Goal: Transaction & Acquisition: Purchase product/service

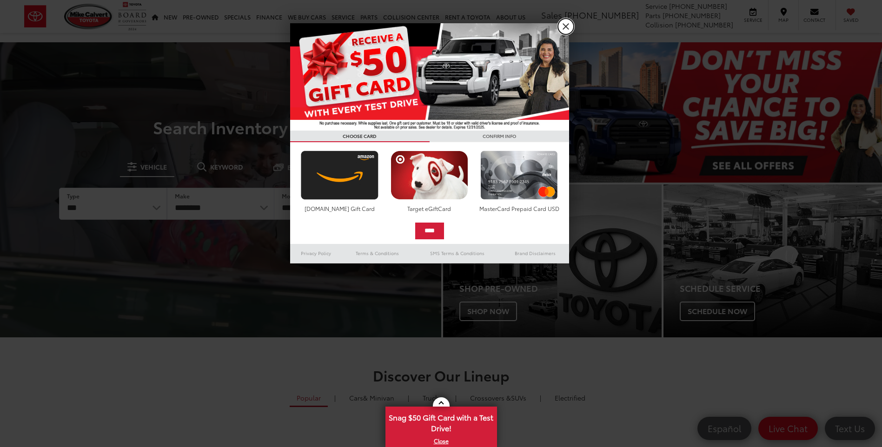
click at [566, 28] on link "X" at bounding box center [566, 27] width 16 height 16
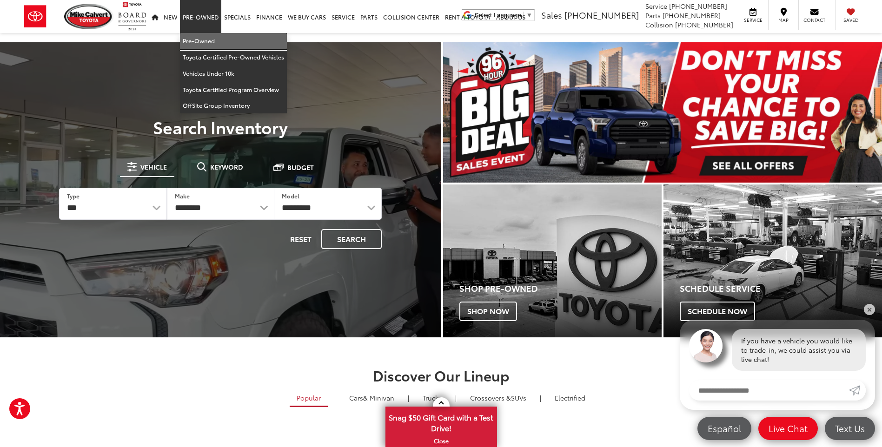
click at [202, 44] on link "Pre-Owned" at bounding box center [233, 41] width 107 height 16
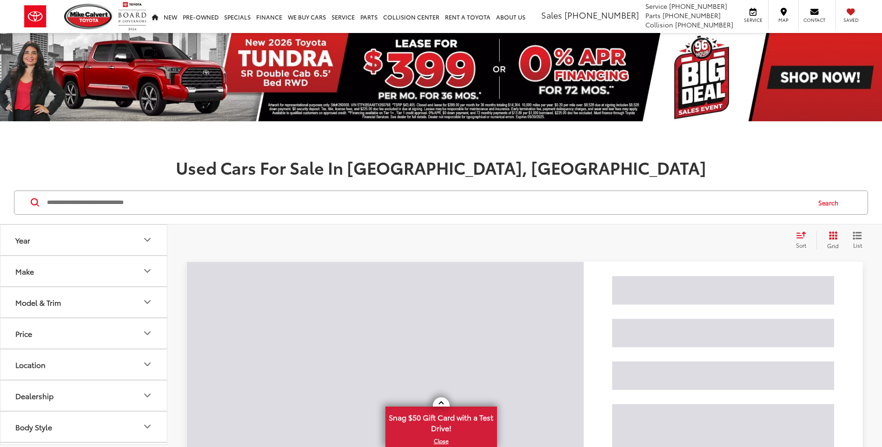
click at [172, 201] on input "Search by Make, Model, or Keyword" at bounding box center [428, 203] width 764 height 22
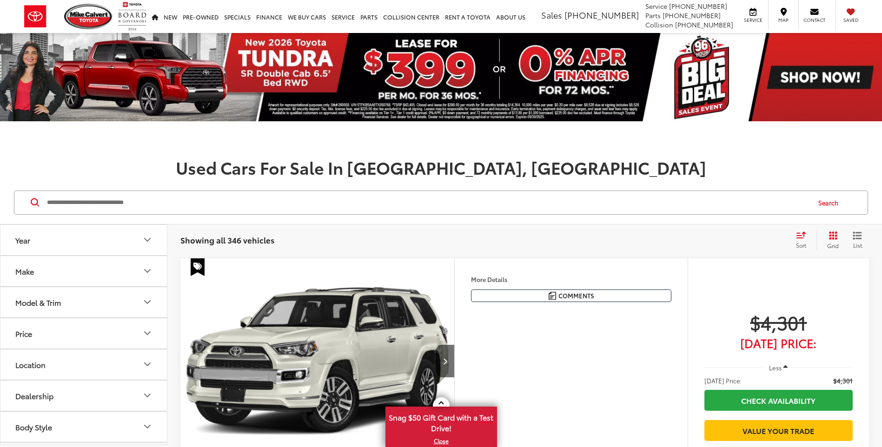
paste input "*******"
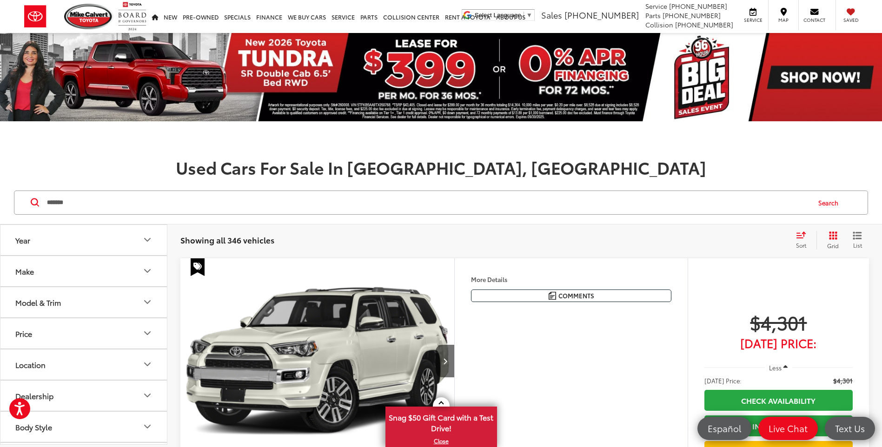
type input "*******"
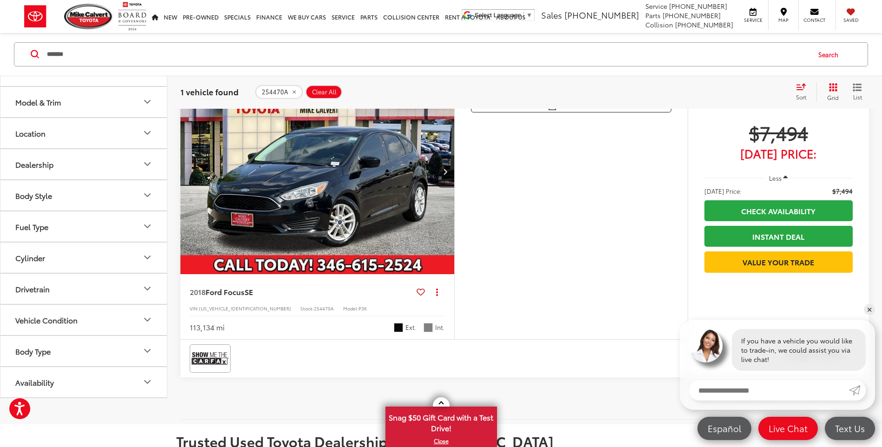
scroll to position [186, 0]
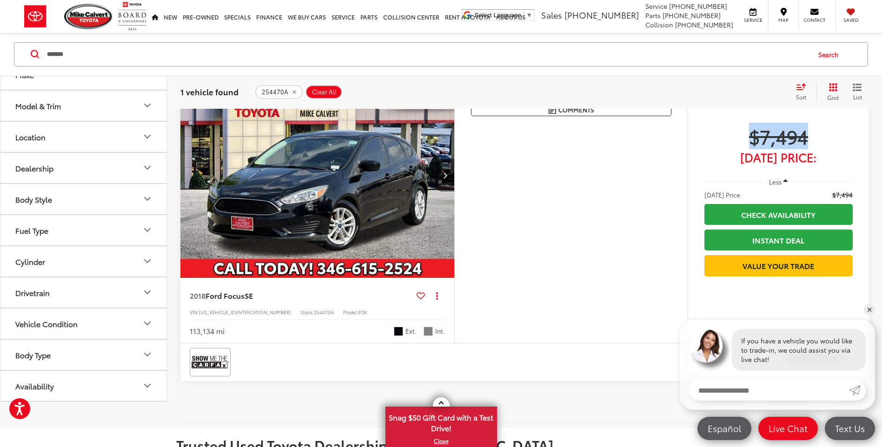
drag, startPoint x: 828, startPoint y: 140, endPoint x: 745, endPoint y: 141, distance: 82.8
click at [745, 141] on span "$7,494" at bounding box center [779, 136] width 148 height 23
drag, startPoint x: 745, startPoint y: 141, endPoint x: 769, endPoint y: 135, distance: 24.8
copy span "$7,494"
click at [470, 206] on div "Features Bluetooth® Keyless Entry Emergency Brake Assist Rear View Camera Enter…" at bounding box center [570, 208] width 233 height 271
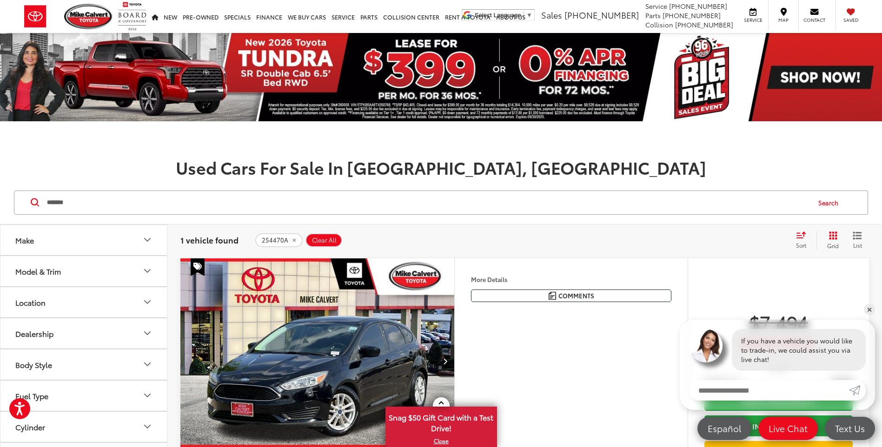
scroll to position [140, 0]
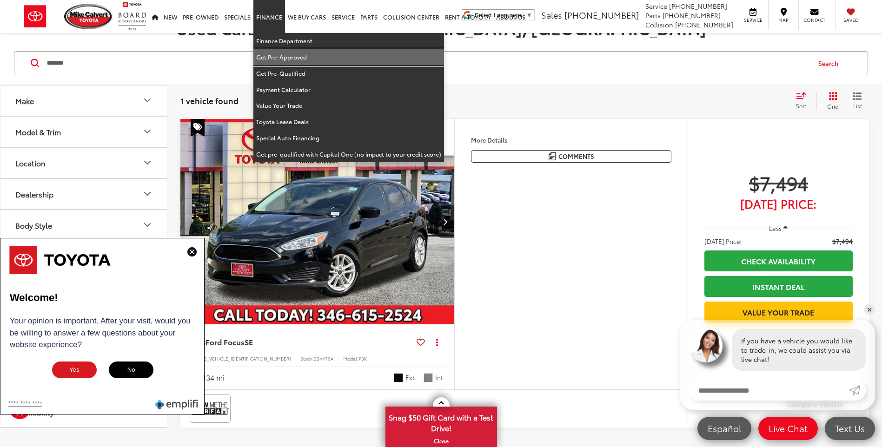
click at [296, 58] on link "Get Pre-Approved" at bounding box center [348, 57] width 191 height 16
